Goal: Task Accomplishment & Management: Contribute content

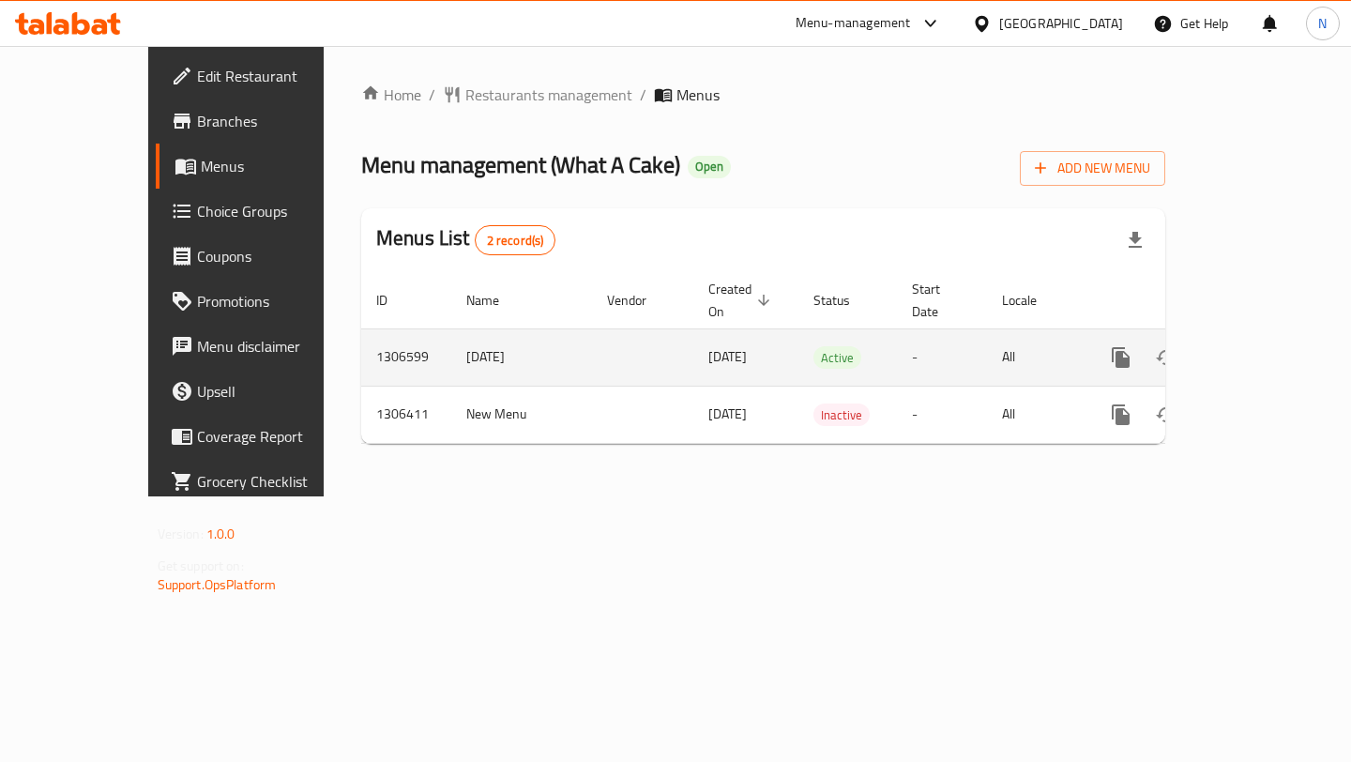
click at [1264, 349] on icon "enhanced table" at bounding box center [1256, 357] width 17 height 17
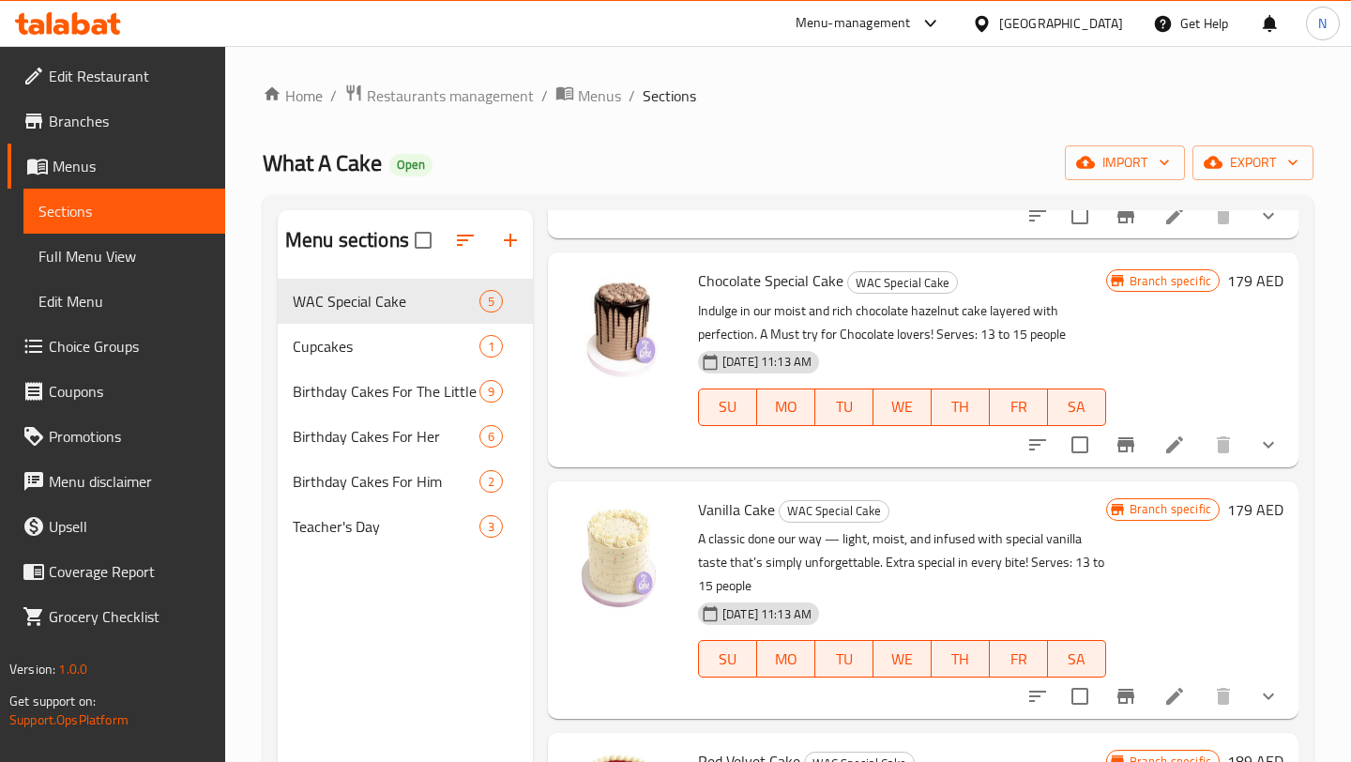
scroll to position [41, 0]
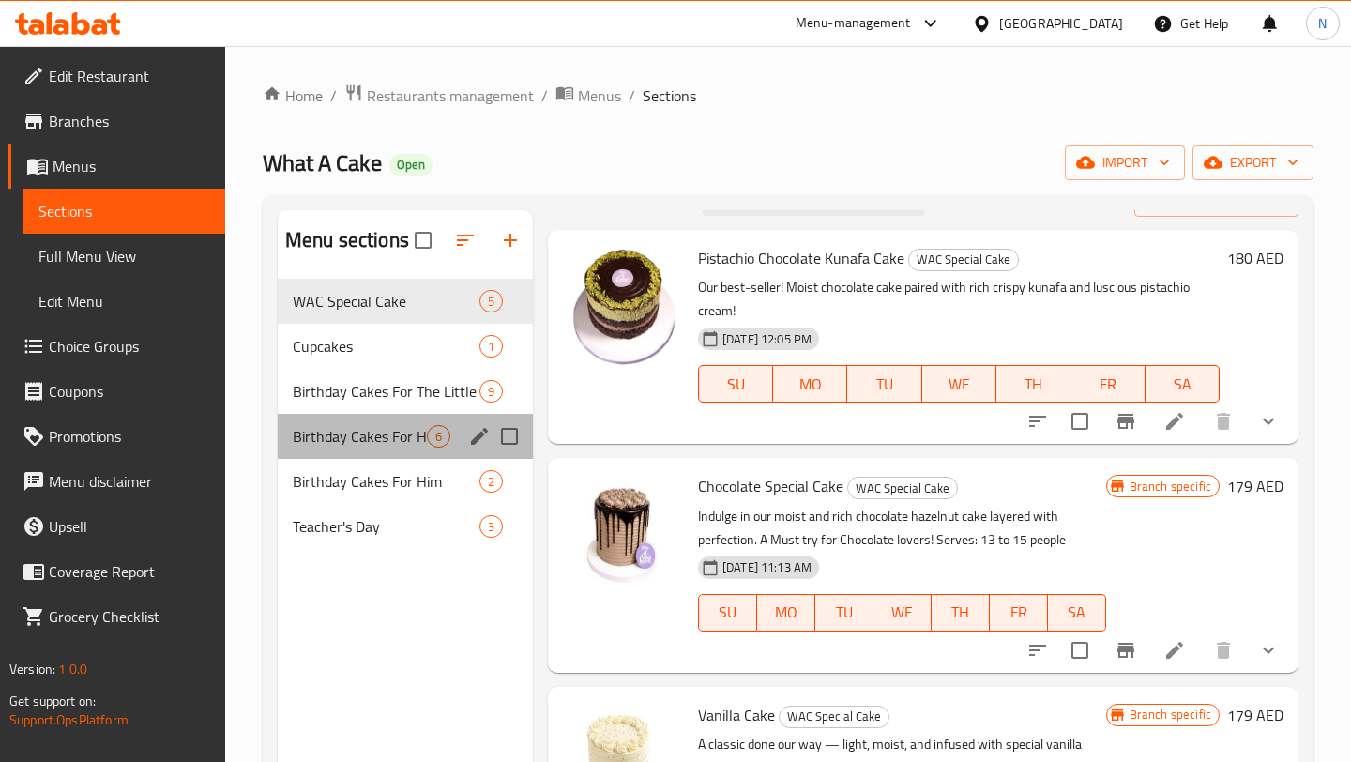
click at [417, 447] on div "Birthday Cakes For Her 6" at bounding box center [405, 436] width 255 height 45
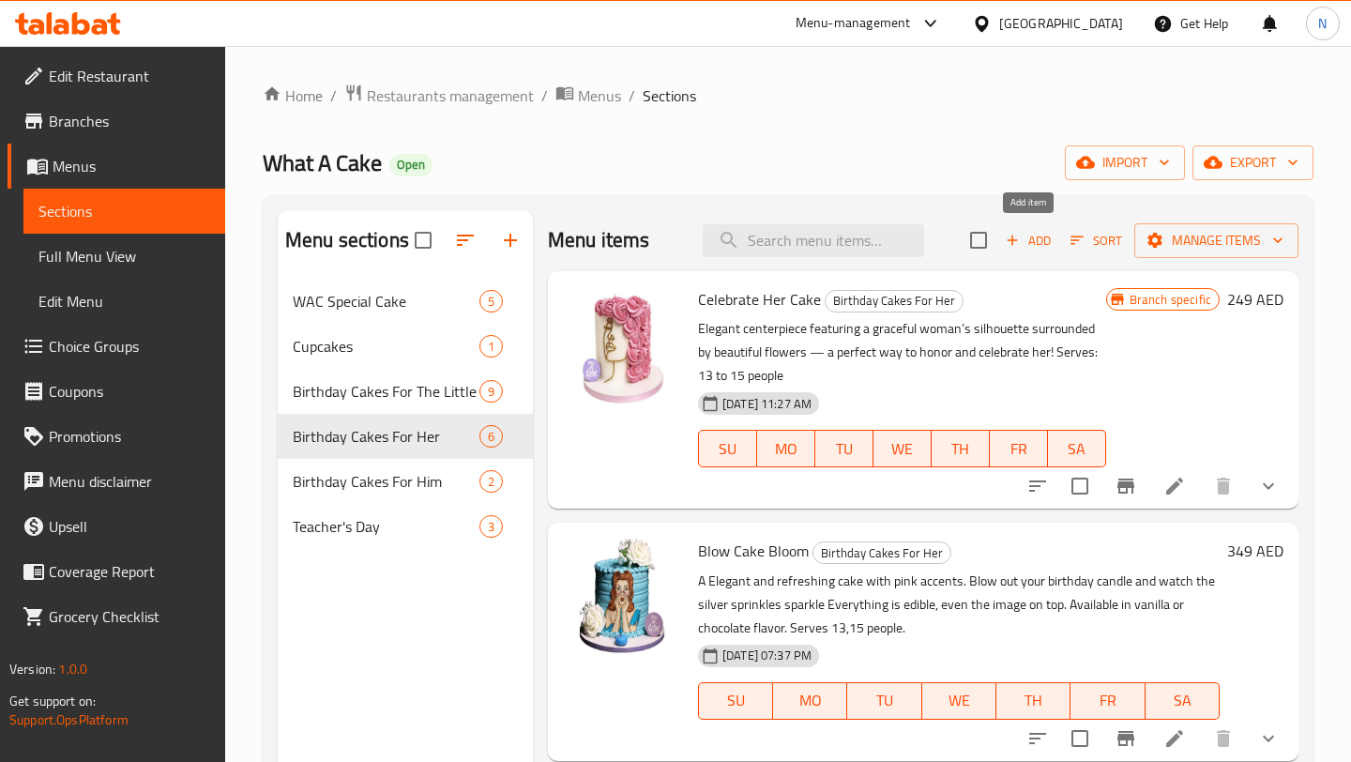
click at [1025, 244] on span "Add" at bounding box center [1028, 241] width 51 height 22
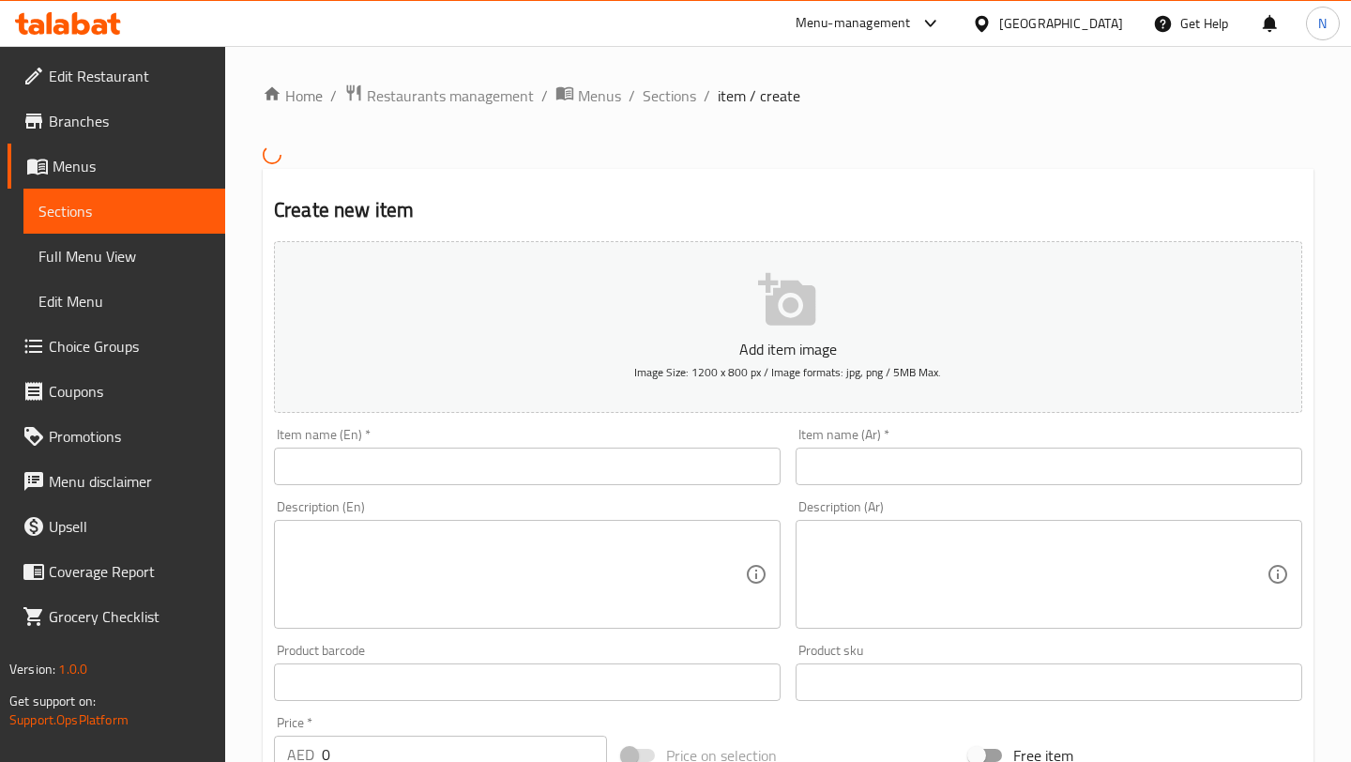
click at [469, 469] on input "text" at bounding box center [527, 466] width 507 height 38
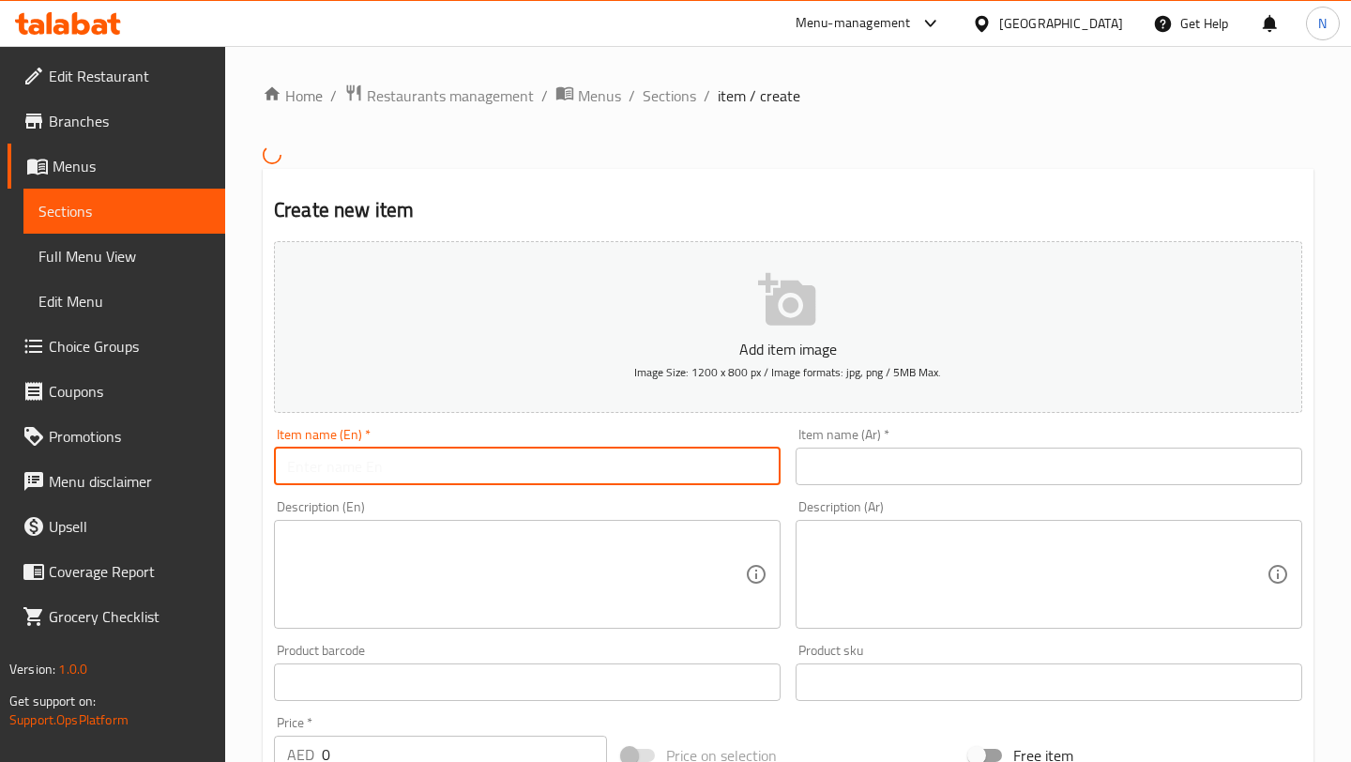
paste input "Elegant Pink & Gold Cake"
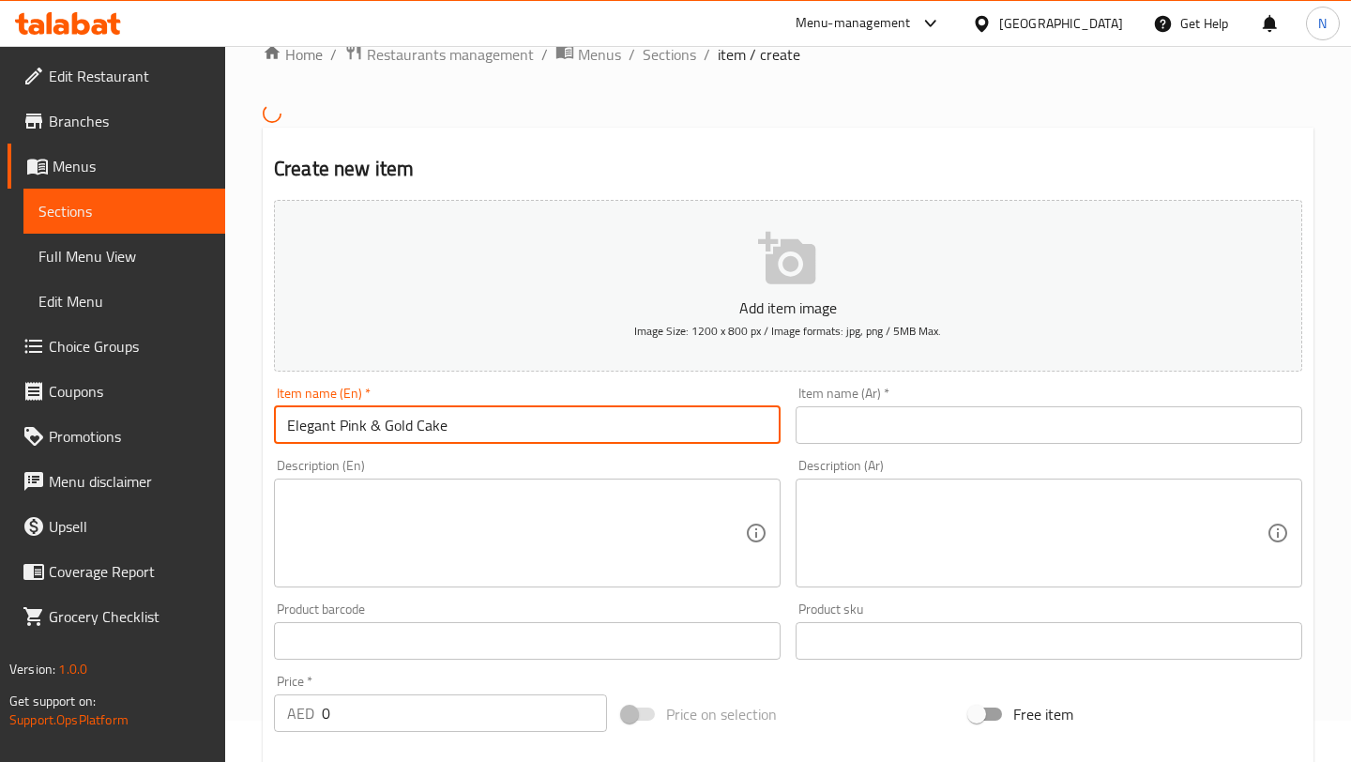
scroll to position [53, 0]
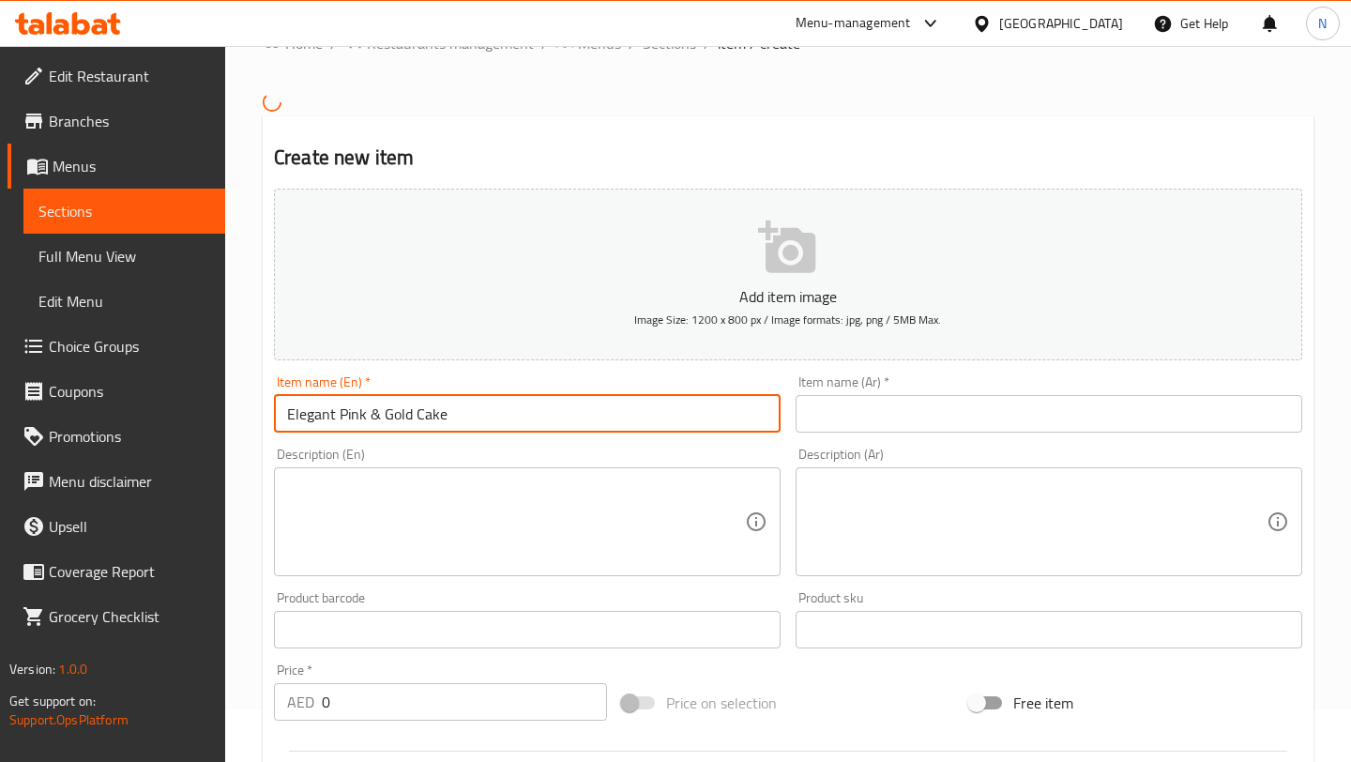
type input "Elegant Pink & Gold Cake"
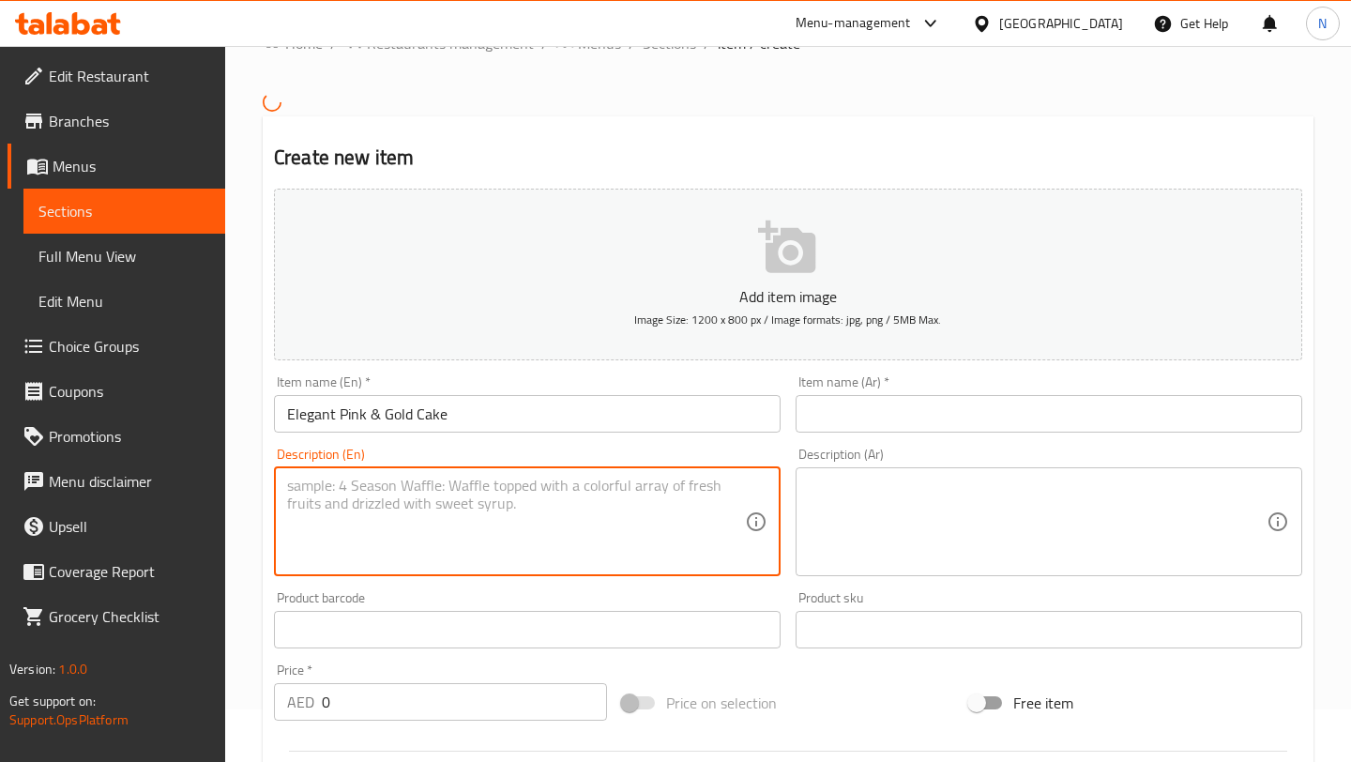
click at [477, 516] on textarea at bounding box center [516, 521] width 458 height 89
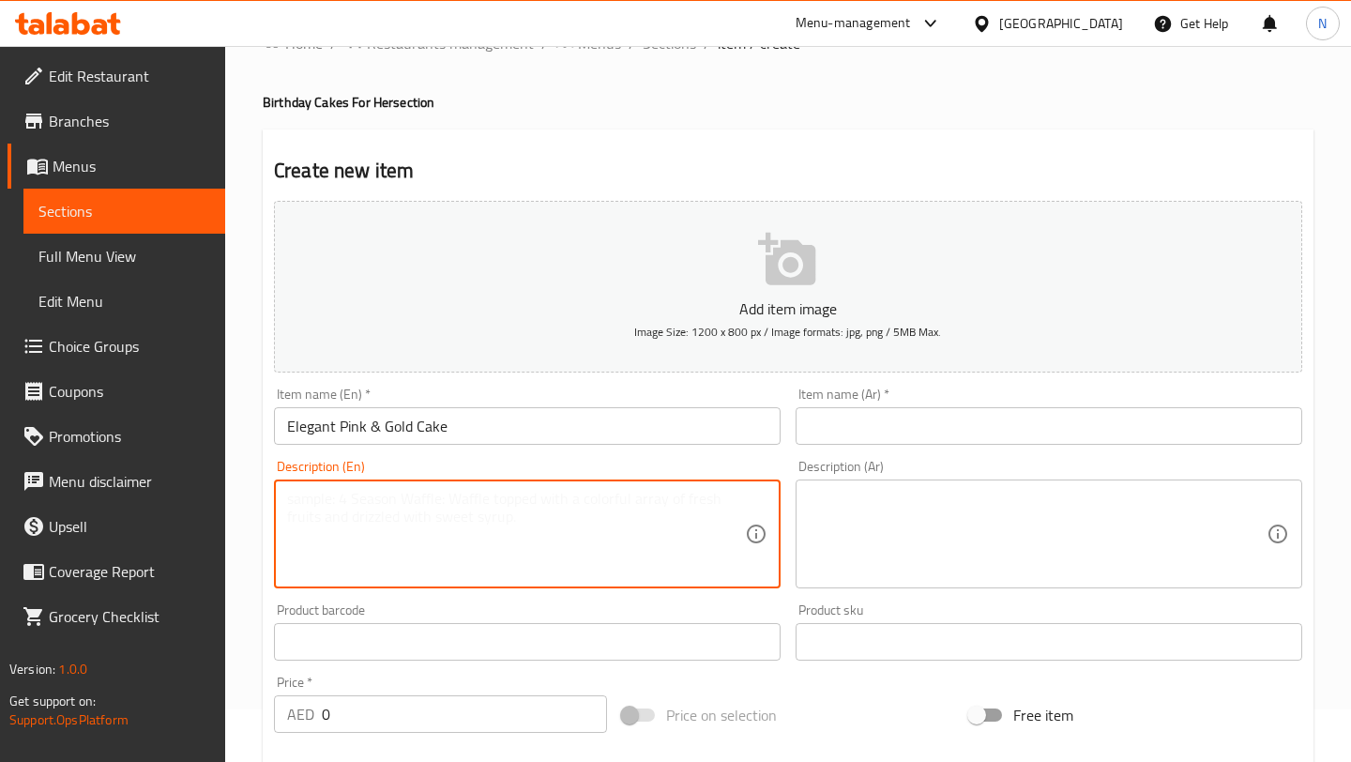
paste textarea "One-tier blush cake with roses & gold accents. Chocolate or vanilla flavour, se…"
click at [879, 525] on textarea at bounding box center [1038, 534] width 458 height 89
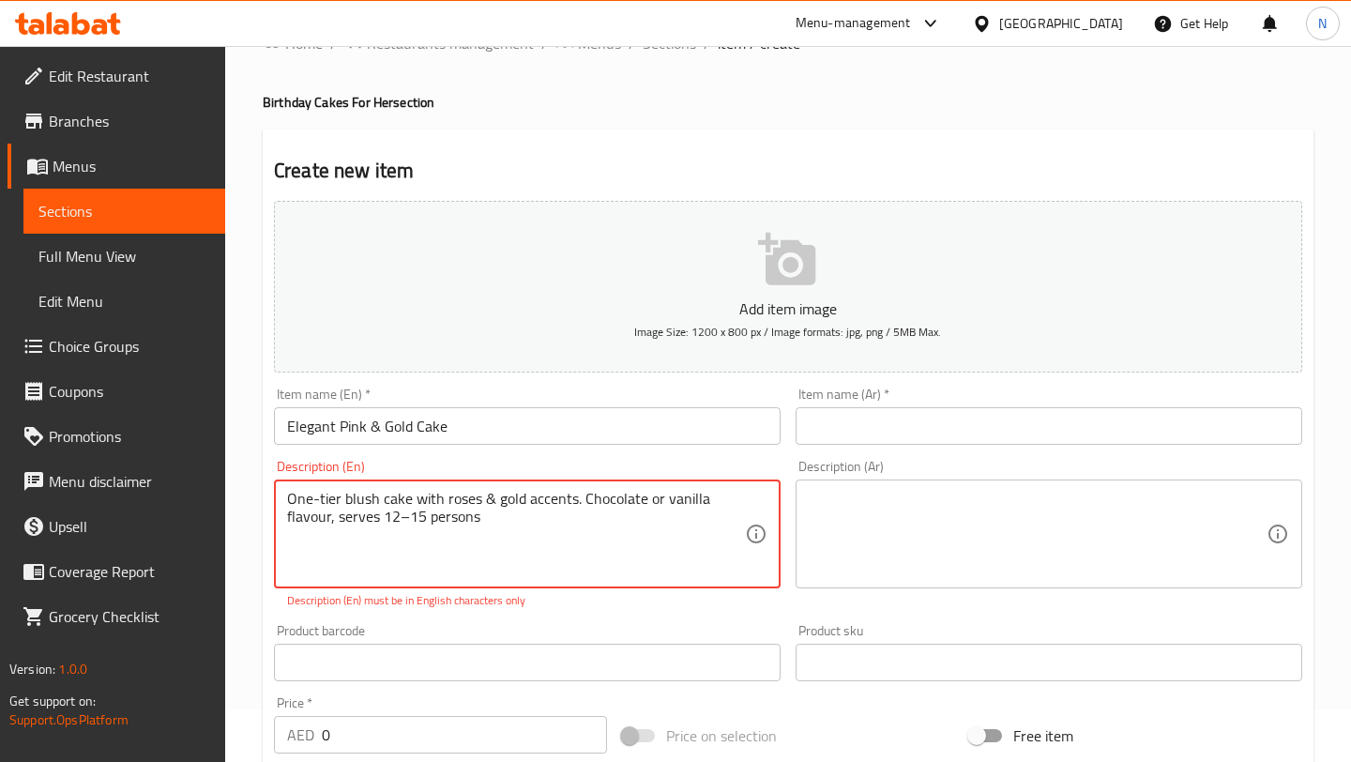
click at [284, 502] on div "One-tier blush cake with roses & gold accents. Chocolate or vanilla flavour, se…" at bounding box center [527, 533] width 507 height 109
click at [289, 501] on textarea "One-tier blush cake with roses & gold accents. Chocolate or vanilla flavour, se…" at bounding box center [516, 534] width 458 height 89
drag, startPoint x: 517, startPoint y: 564, endPoint x: 283, endPoint y: 538, distance: 234.9
click at [283, 538] on div "One tier blush cake with roses & gold accents. Chocolate or vanilla flavors, se…" at bounding box center [527, 533] width 507 height 109
drag, startPoint x: 316, startPoint y: 502, endPoint x: 340, endPoint y: 616, distance: 116.8
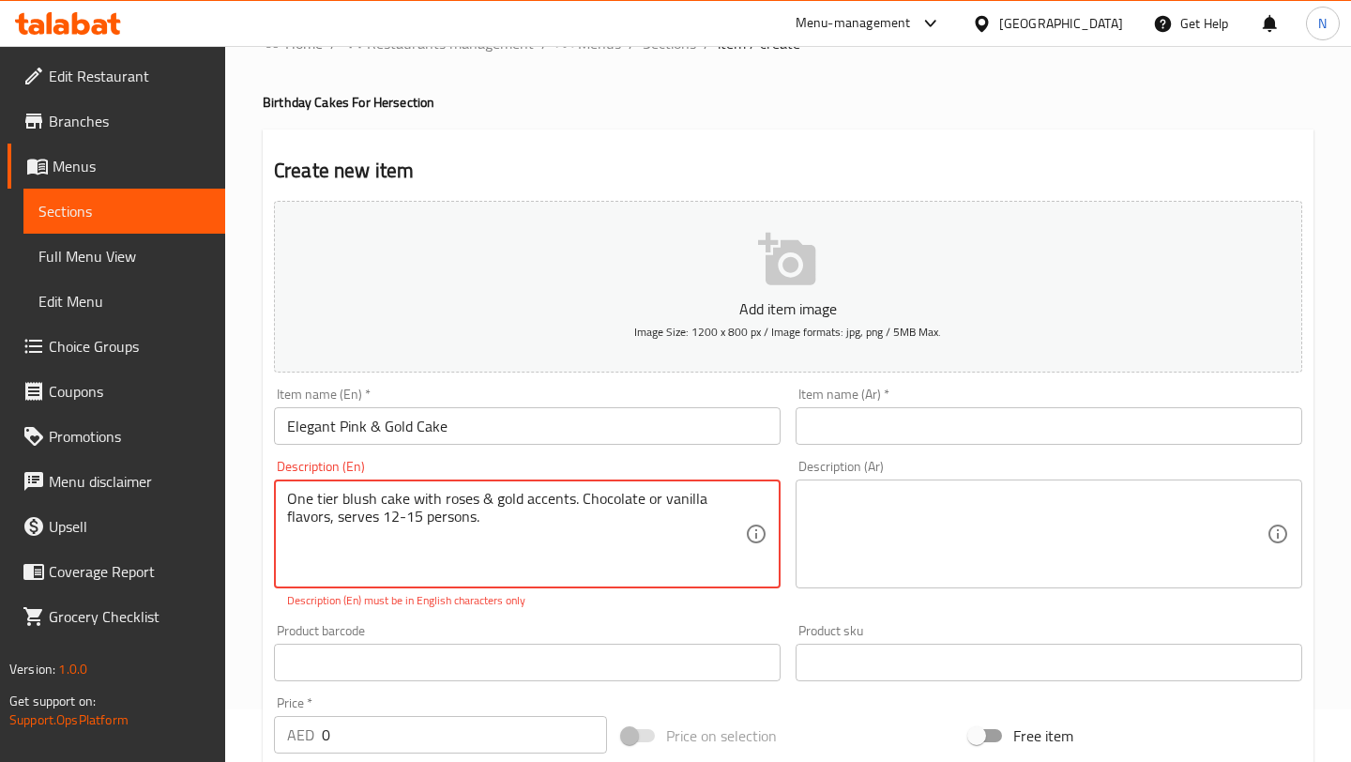
click at [316, 504] on textarea "One tier blush cake with roses & gold accents. Chocolate or vanilla flavors, se…" at bounding box center [516, 534] width 458 height 89
type textarea "One-tier blush cake with roses & gold accents. Chocolate or vanilla flavors, se…"
click at [1052, 532] on textarea at bounding box center [1038, 534] width 458 height 89
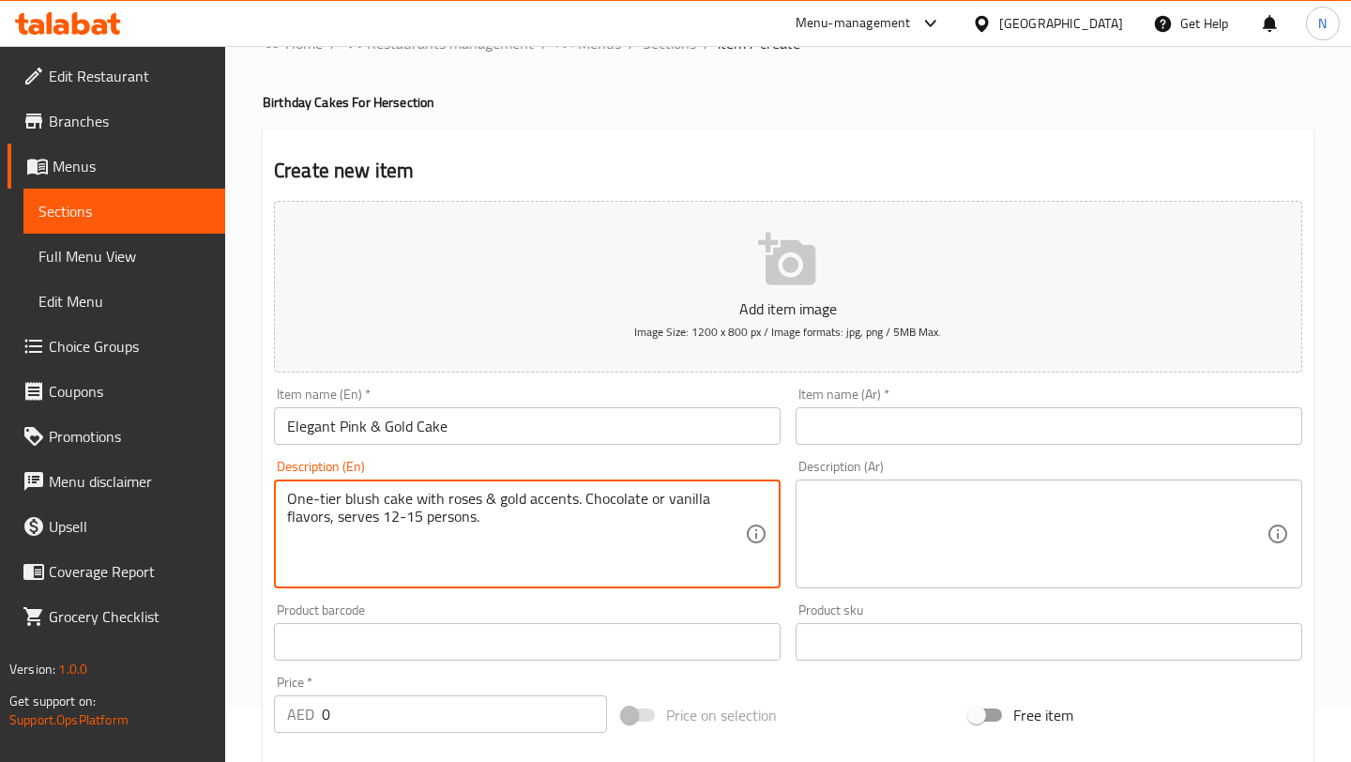
click at [561, 510] on textarea "One-tier blush cake with roses & gold accents. Chocolate or vanilla flavors, se…" at bounding box center [516, 534] width 458 height 89
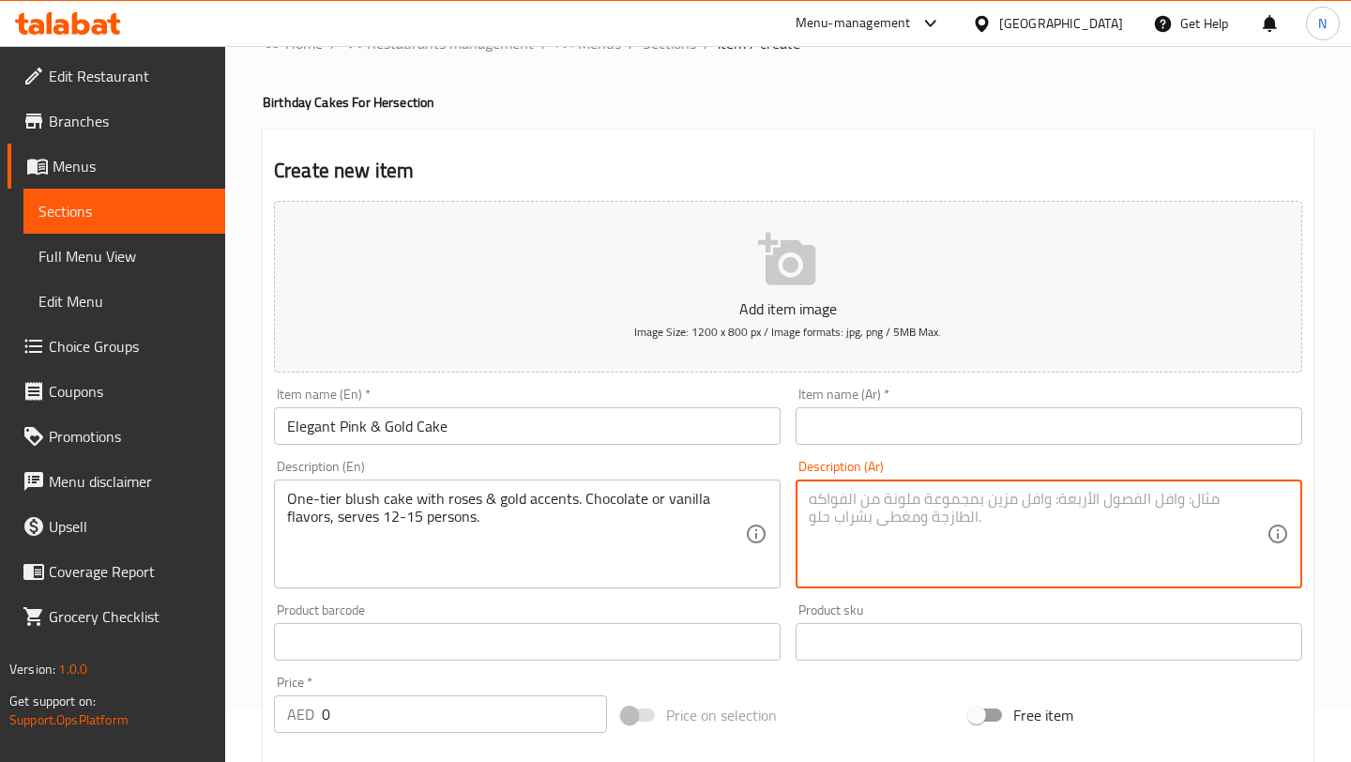
click at [921, 552] on textarea at bounding box center [1038, 534] width 458 height 89
paste textarea "كيكة من طبقة واحدة باللون الوردي الفاتح مزينة بالورود ولمسات ذهبية. متوفرة بنكه…"
type textarea "كيكة من طبقة واحدة باللون الوردي الفاتح مزينة بالورود ولمسات ذهبية. متوفرة بنكه…"
click at [511, 435] on input "Elegant Pink & Gold Cake" at bounding box center [527, 426] width 507 height 38
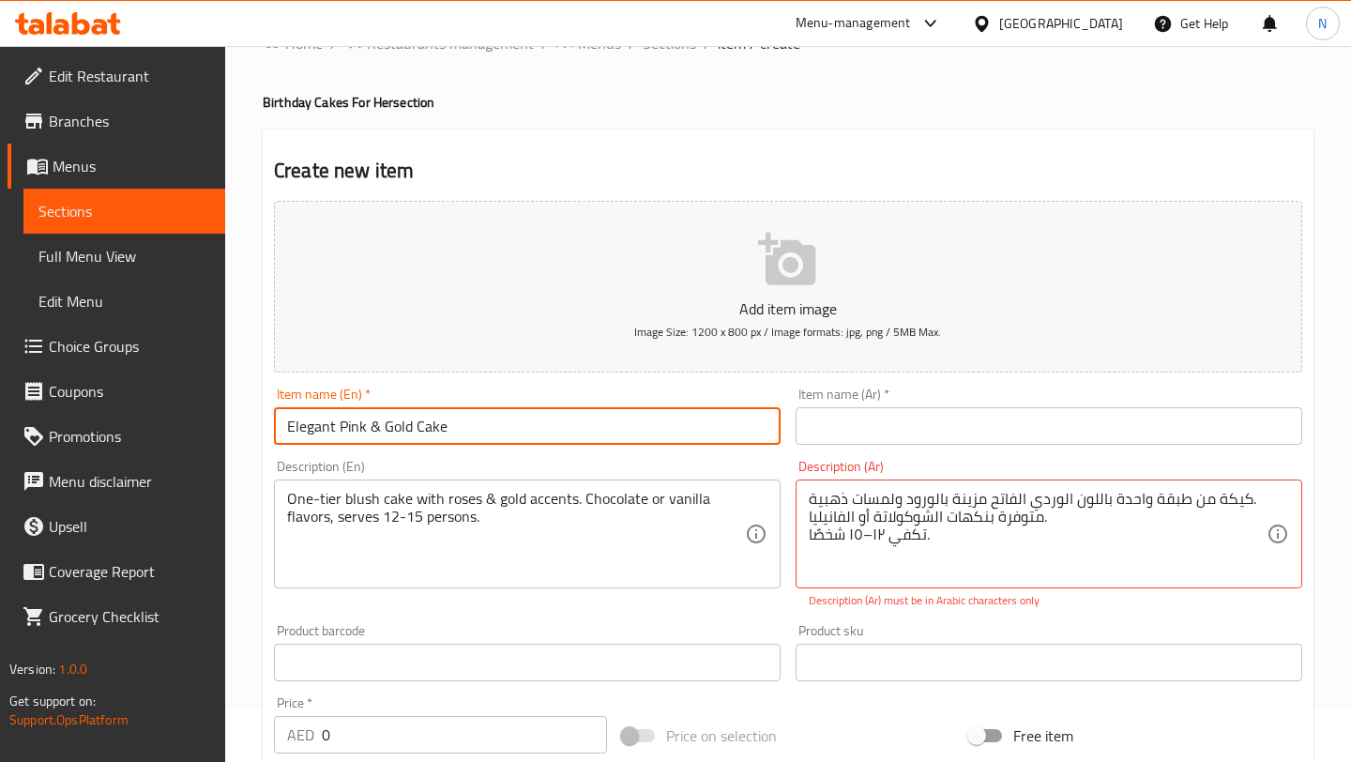
click at [511, 435] on input "Elegant Pink & Gold Cake" at bounding box center [527, 426] width 507 height 38
click at [883, 430] on input "text" at bounding box center [1048, 426] width 507 height 38
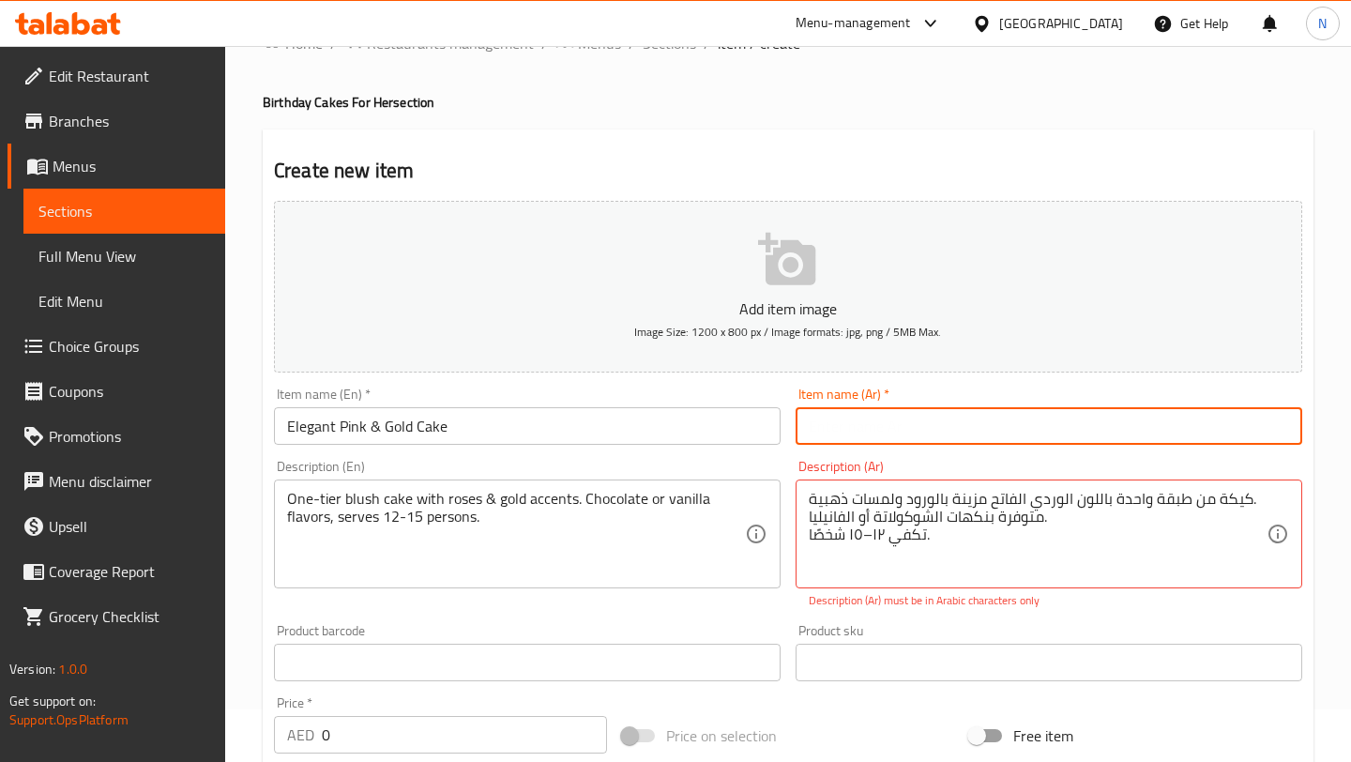
paste input "كيكة وردية وذهبية أنيقة"
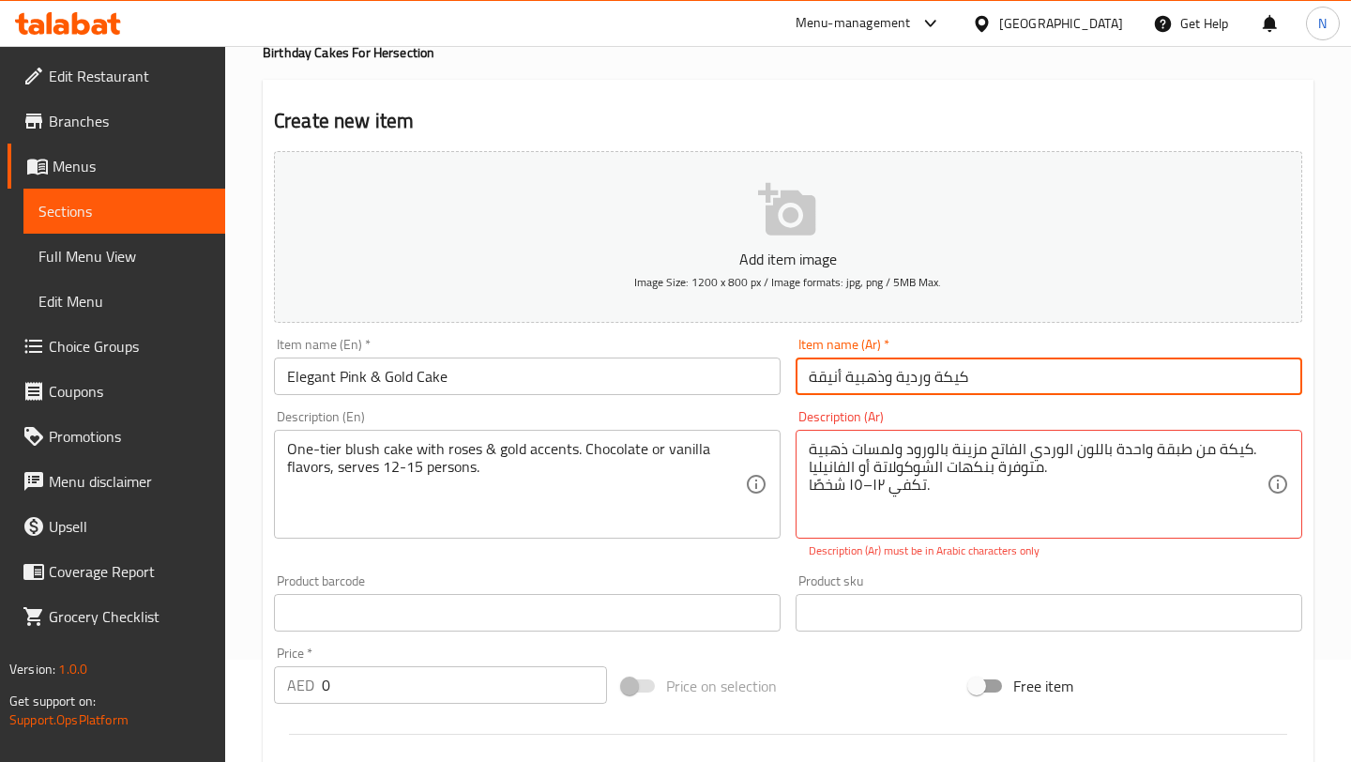
scroll to position [113, 0]
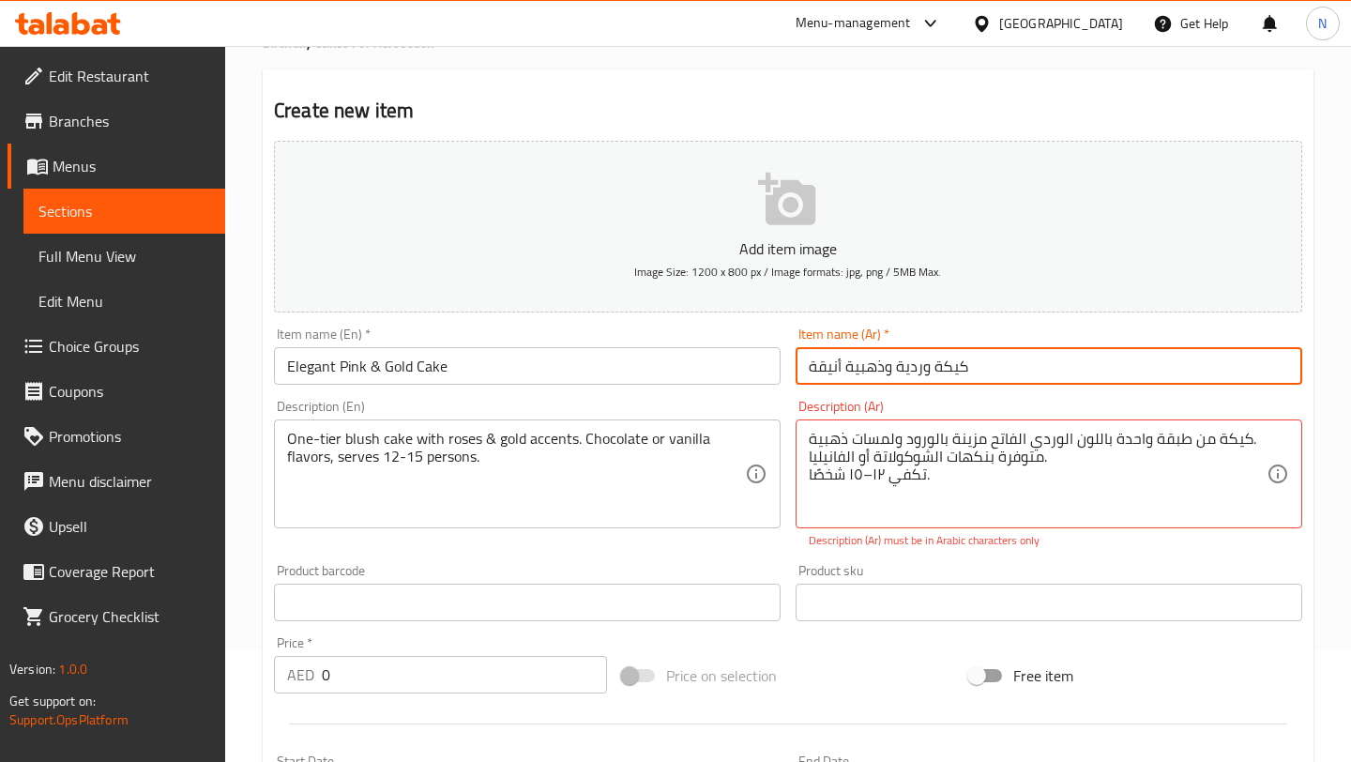
type input "كيكة وردية وذهبية أنيقة"
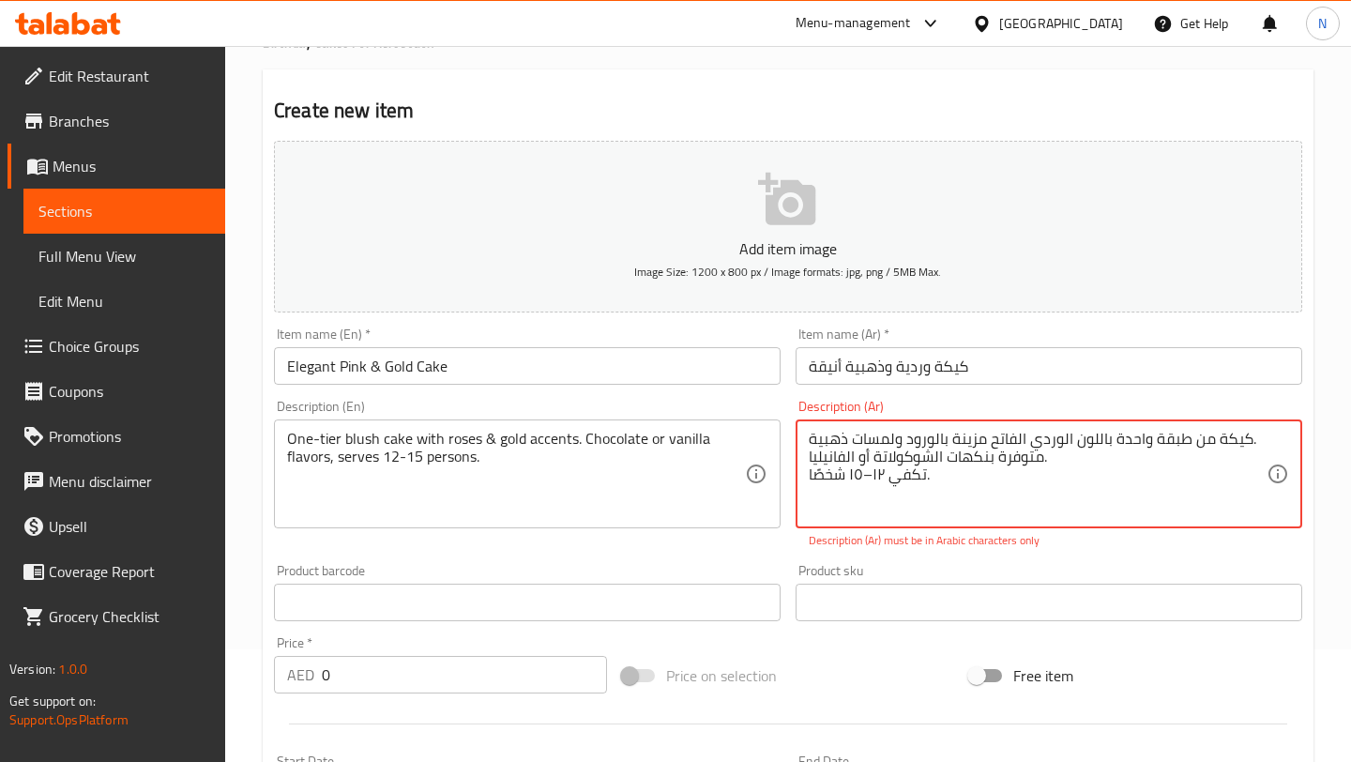
drag, startPoint x: 1015, startPoint y: 481, endPoint x: 763, endPoint y: 411, distance: 262.0
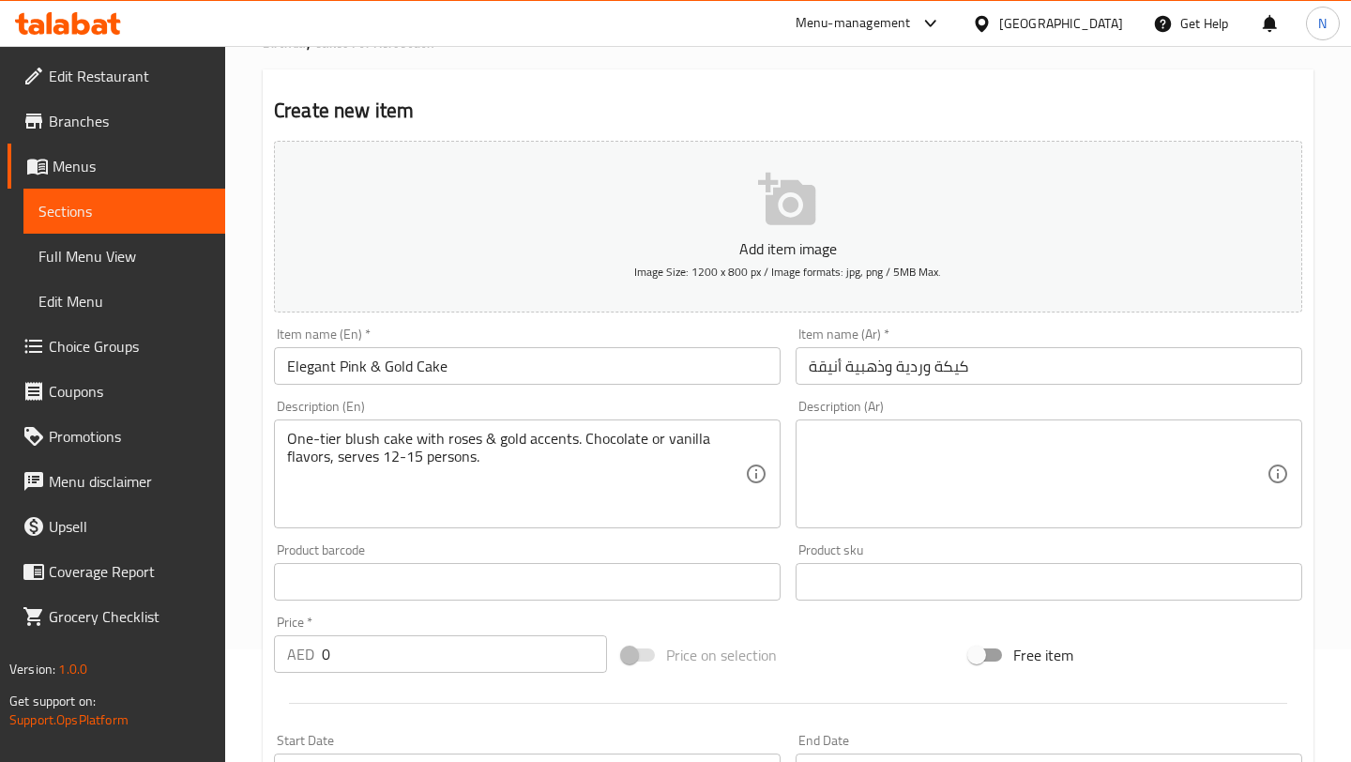
click at [786, 564] on div "Product barcode Product barcode" at bounding box center [527, 572] width 522 height 72
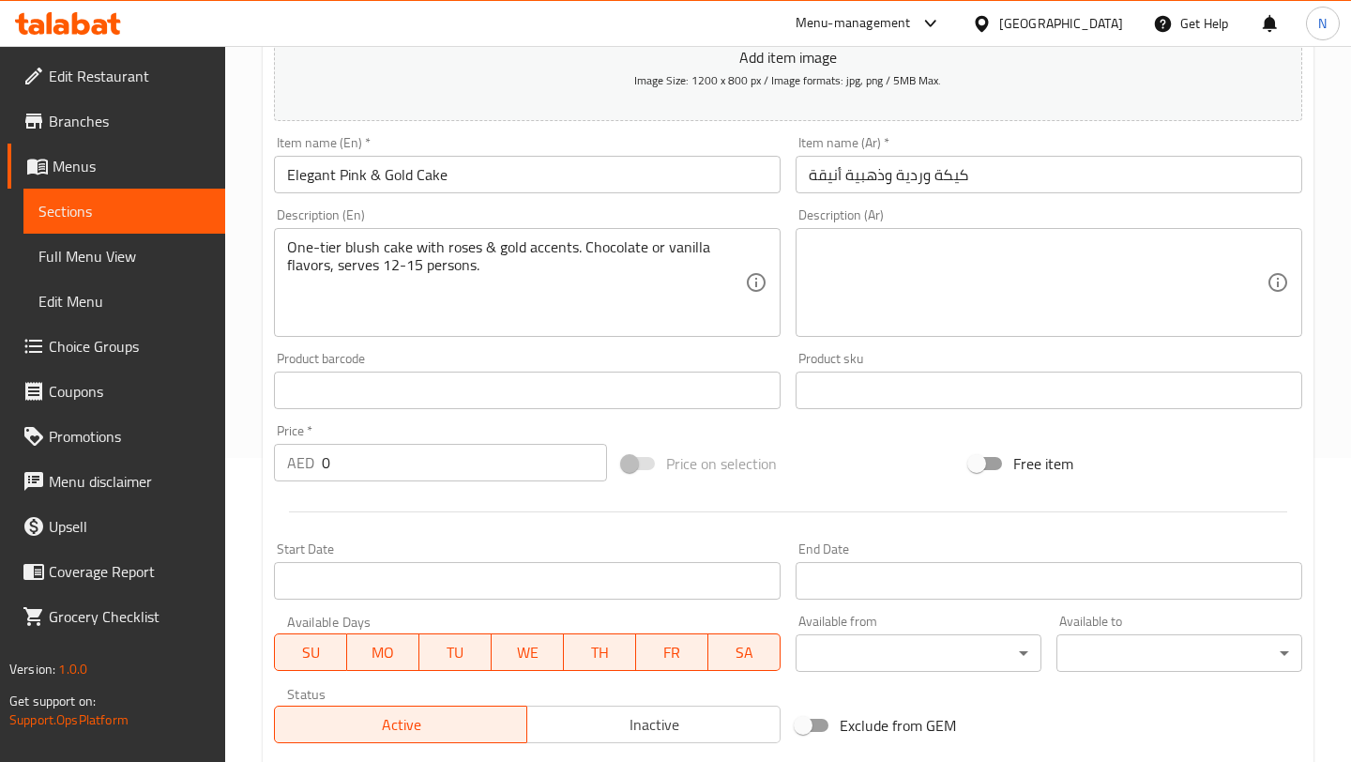
scroll to position [329, 0]
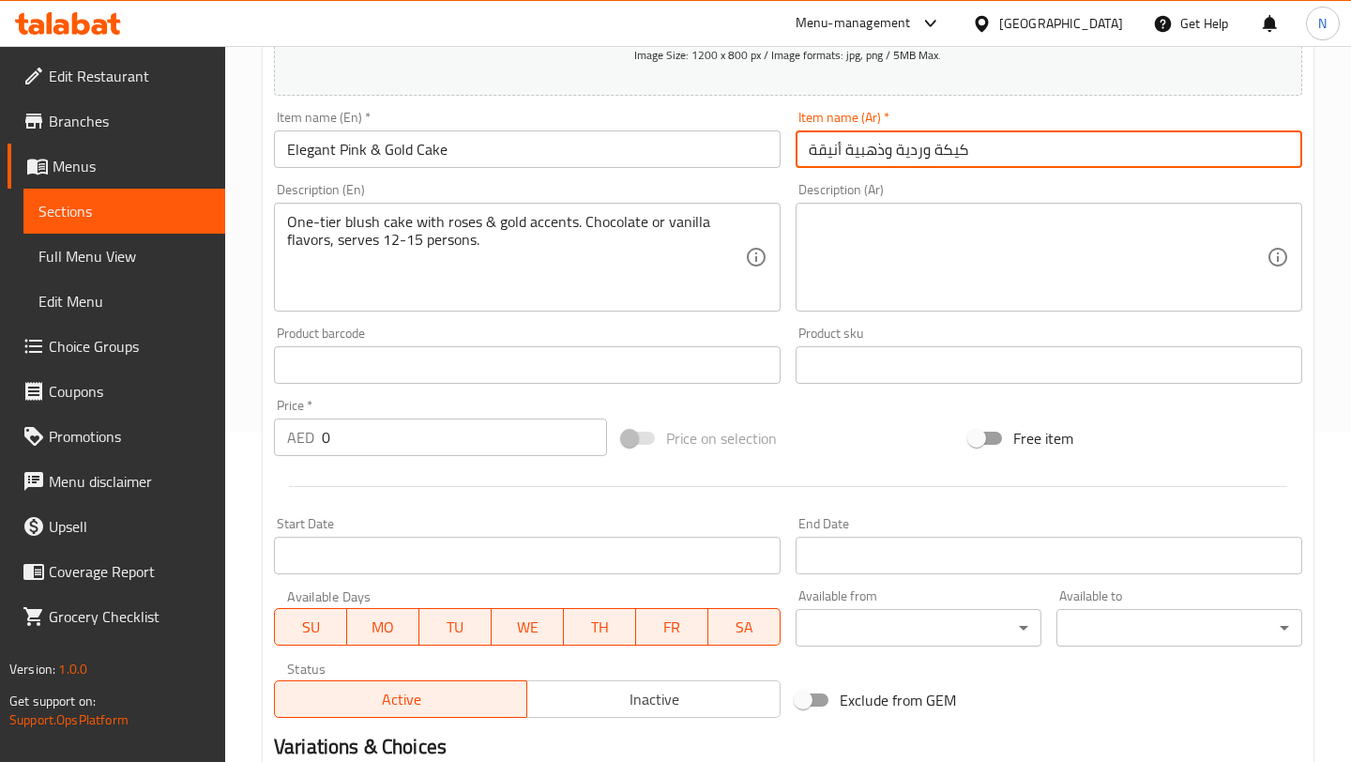
click at [1035, 167] on input "كيكة وردية وذهبية أنيقة" at bounding box center [1048, 149] width 507 height 38
click at [1029, 145] on input "كيكة وردية وذهبية أنيقة" at bounding box center [1048, 149] width 507 height 38
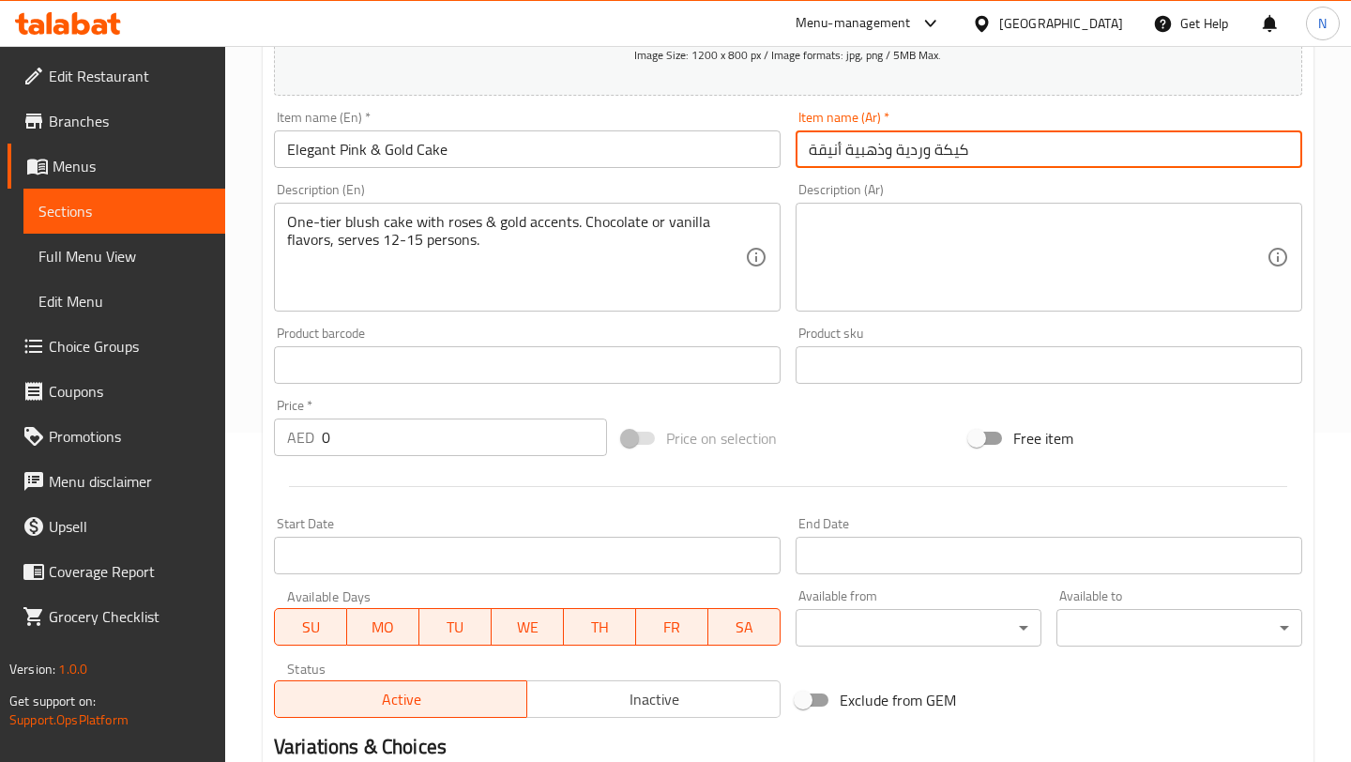
type input "كيكة وردية وذهبية أنيقة"
click at [923, 232] on textarea at bounding box center [1038, 257] width 458 height 89
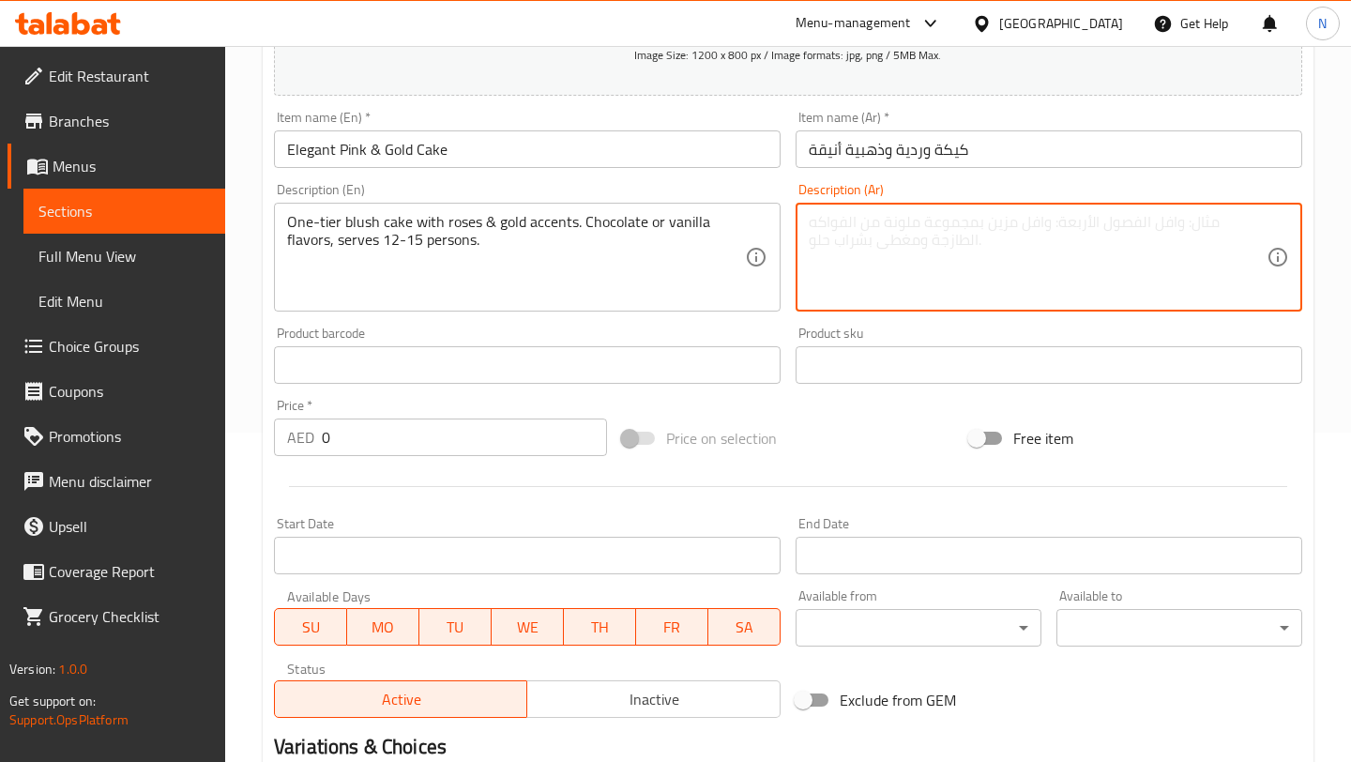
scroll to position [0, 0]
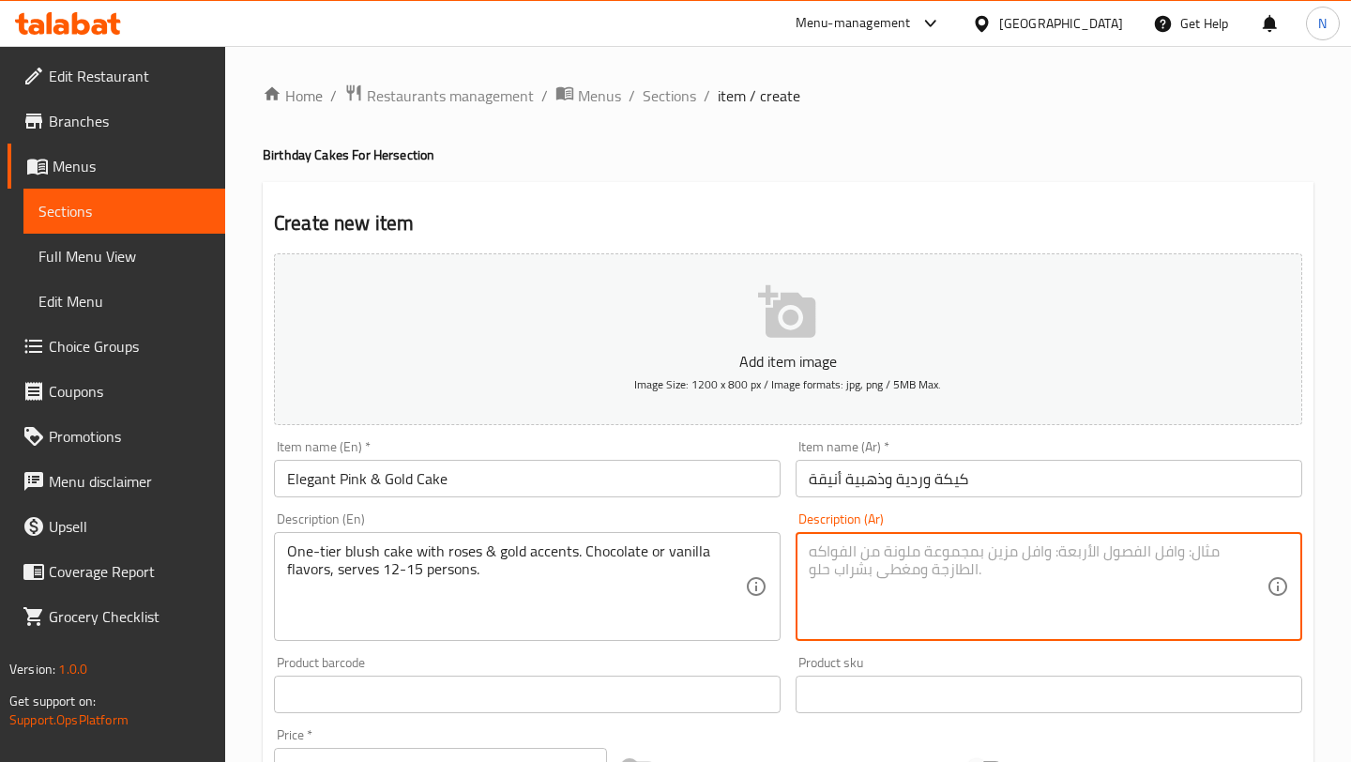
click at [835, 35] on div "Menu-management" at bounding box center [868, 23] width 176 height 45
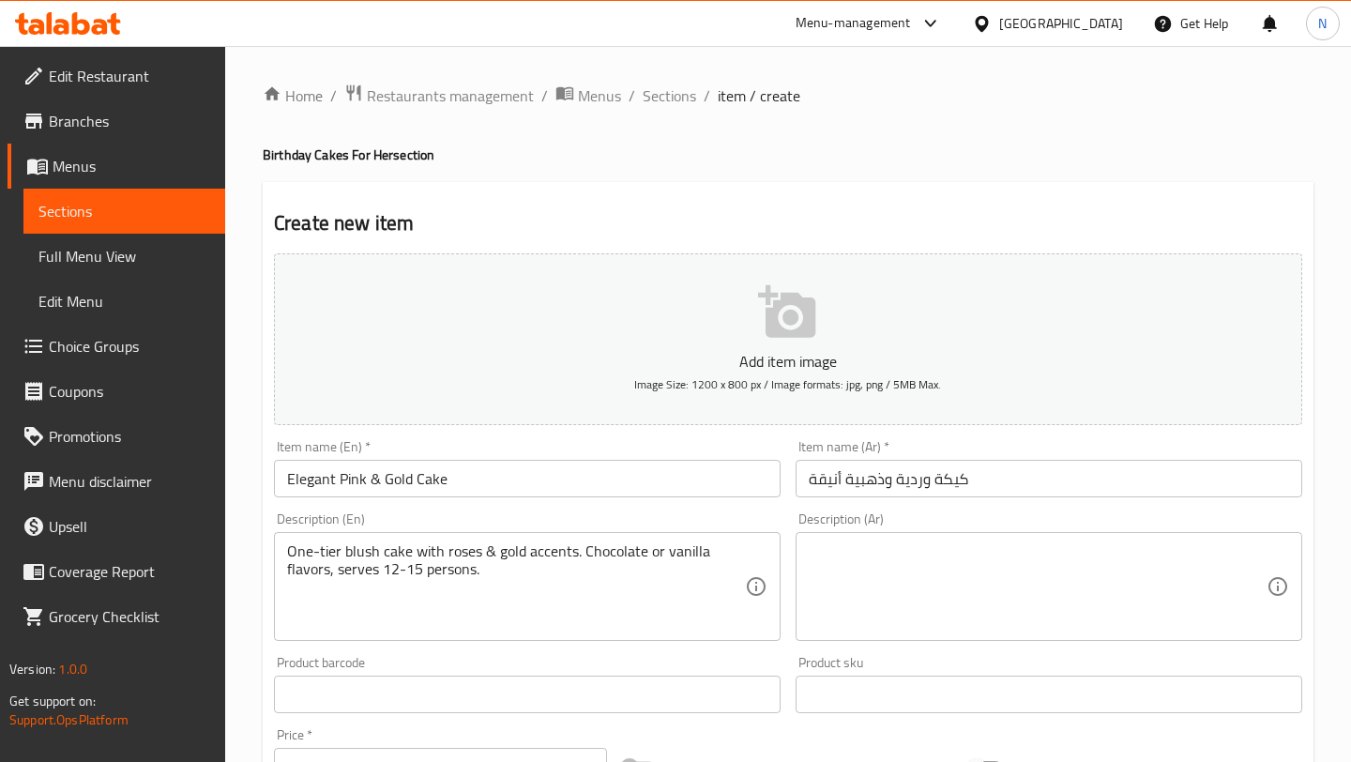
click at [847, 18] on div "Menu-management" at bounding box center [852, 23] width 115 height 23
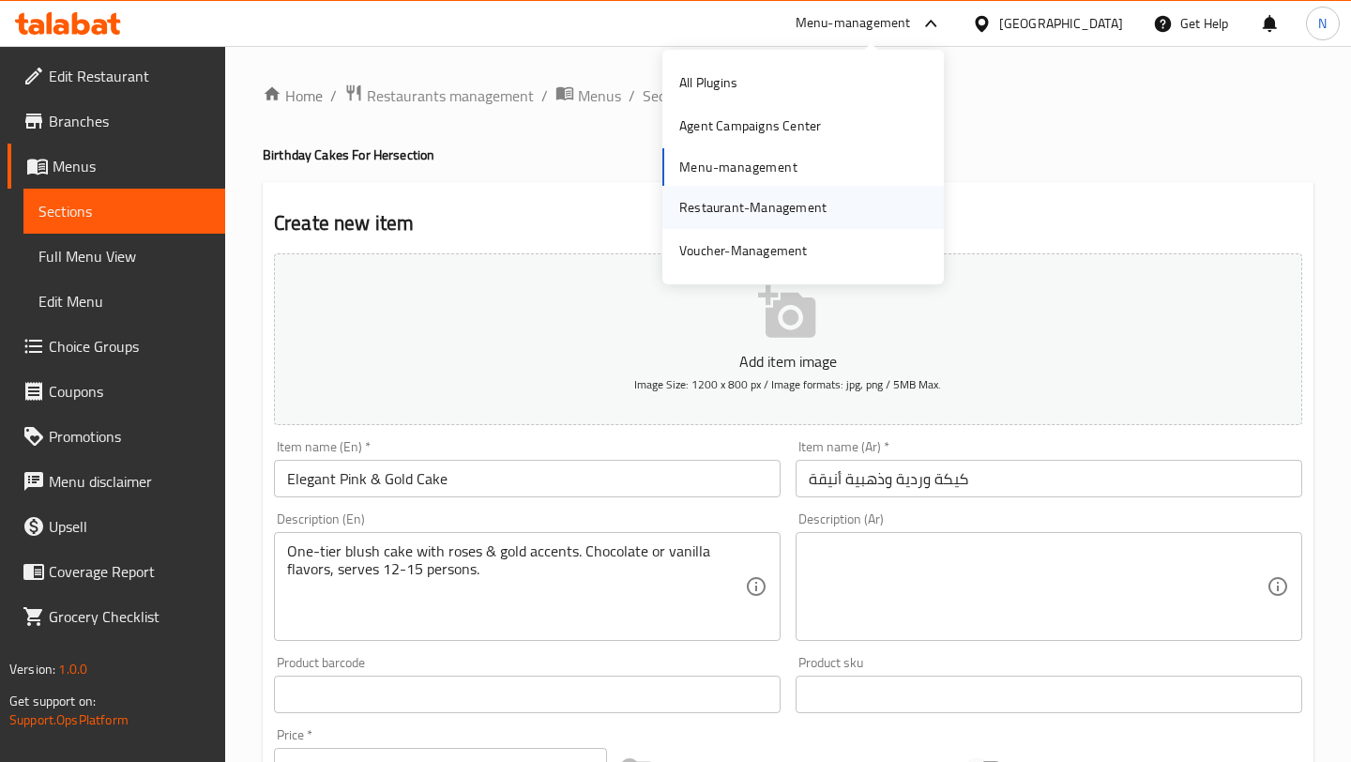
click at [810, 215] on div "Restaurant-Management" at bounding box center [752, 207] width 147 height 21
